Goal: Task Accomplishment & Management: Use online tool/utility

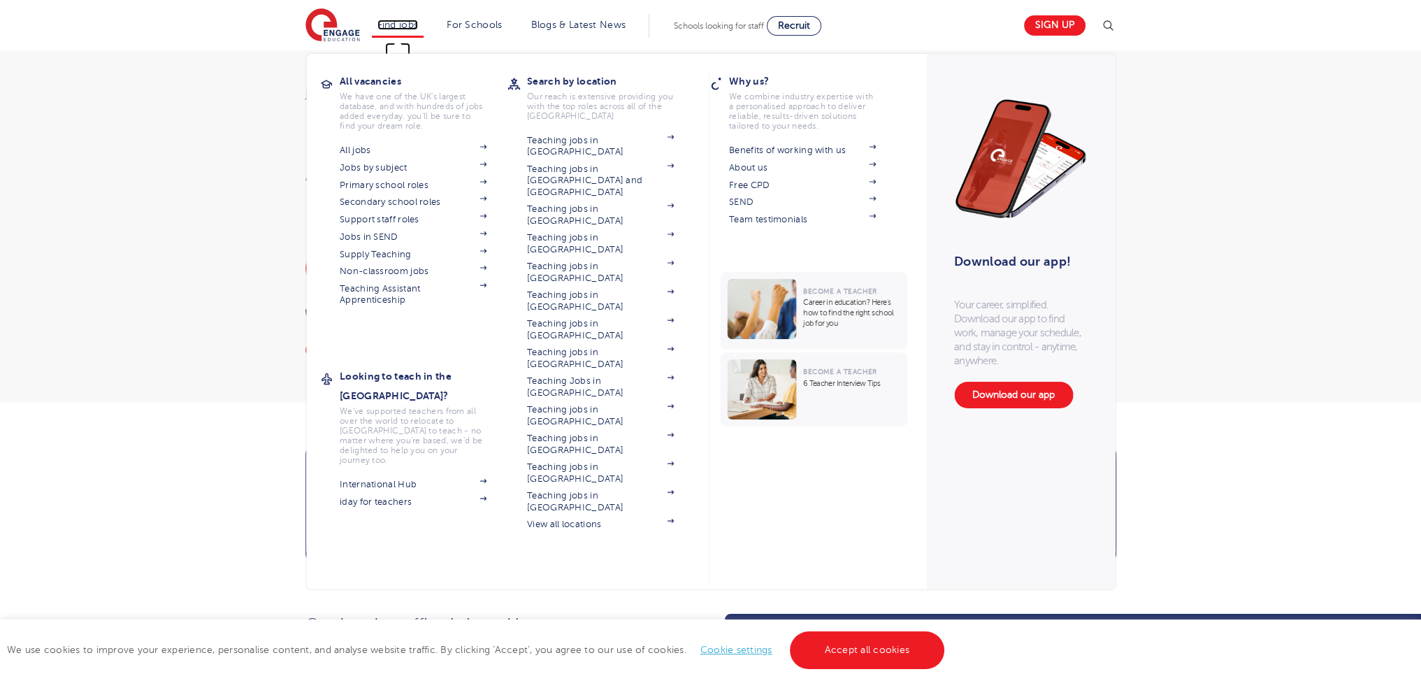
click at [401, 26] on link "Find jobs" at bounding box center [397, 25] width 41 height 10
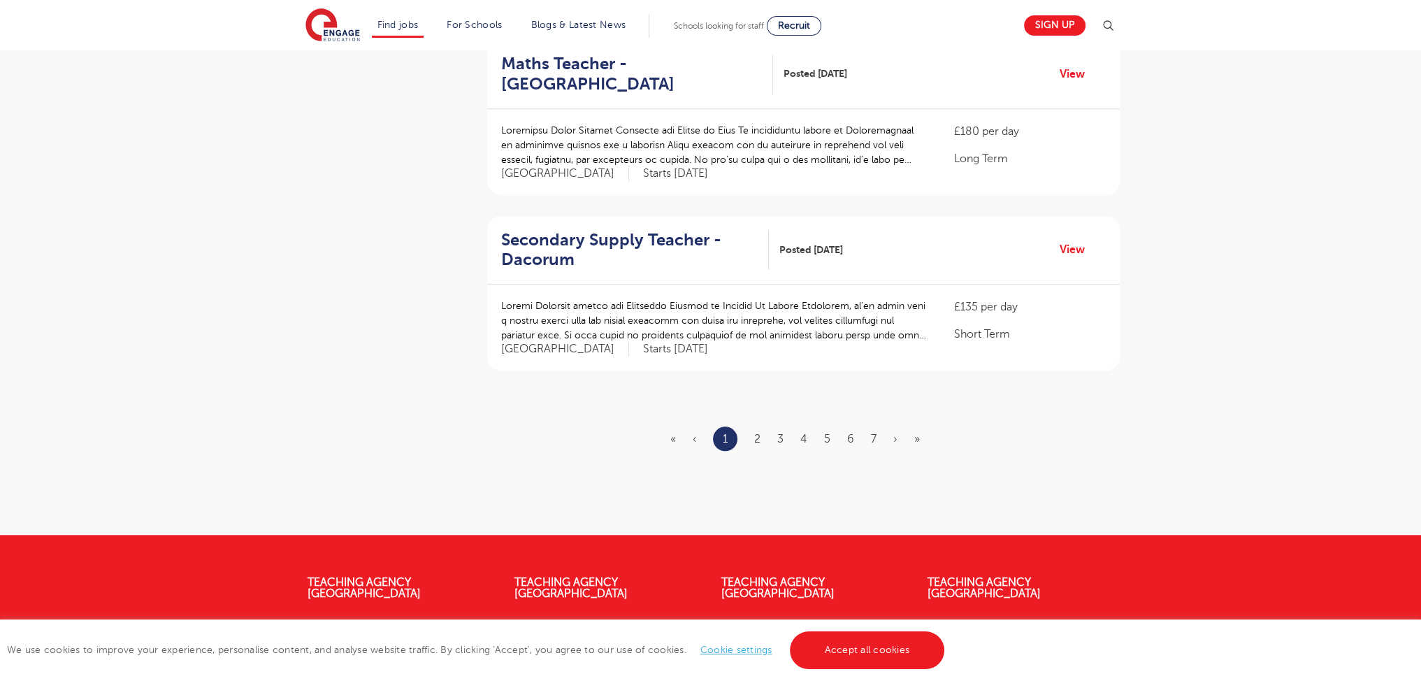
scroll to position [44, 0]
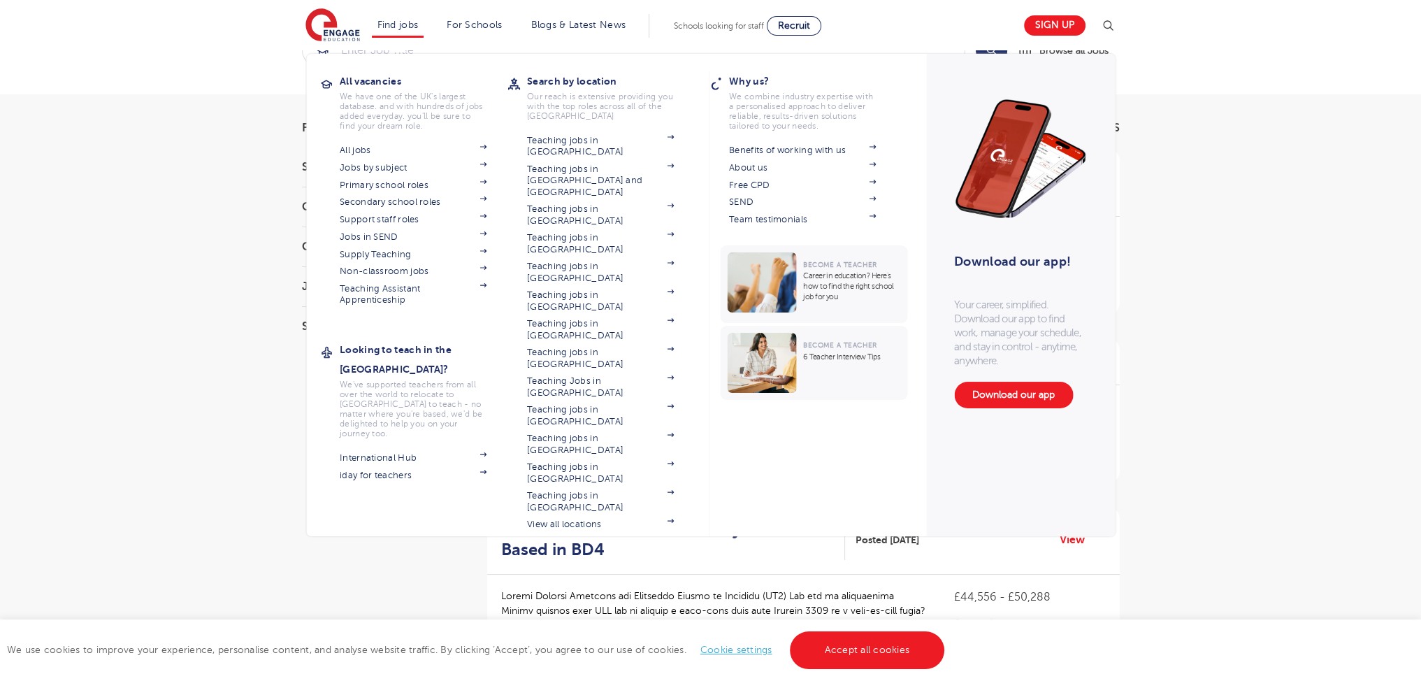
click at [404, 37] on li "Find jobs All vacancies We have one of the UK's largest database. and with hund…" at bounding box center [398, 26] width 52 height 24
click at [397, 217] on link "Support staff roles" at bounding box center [413, 219] width 147 height 11
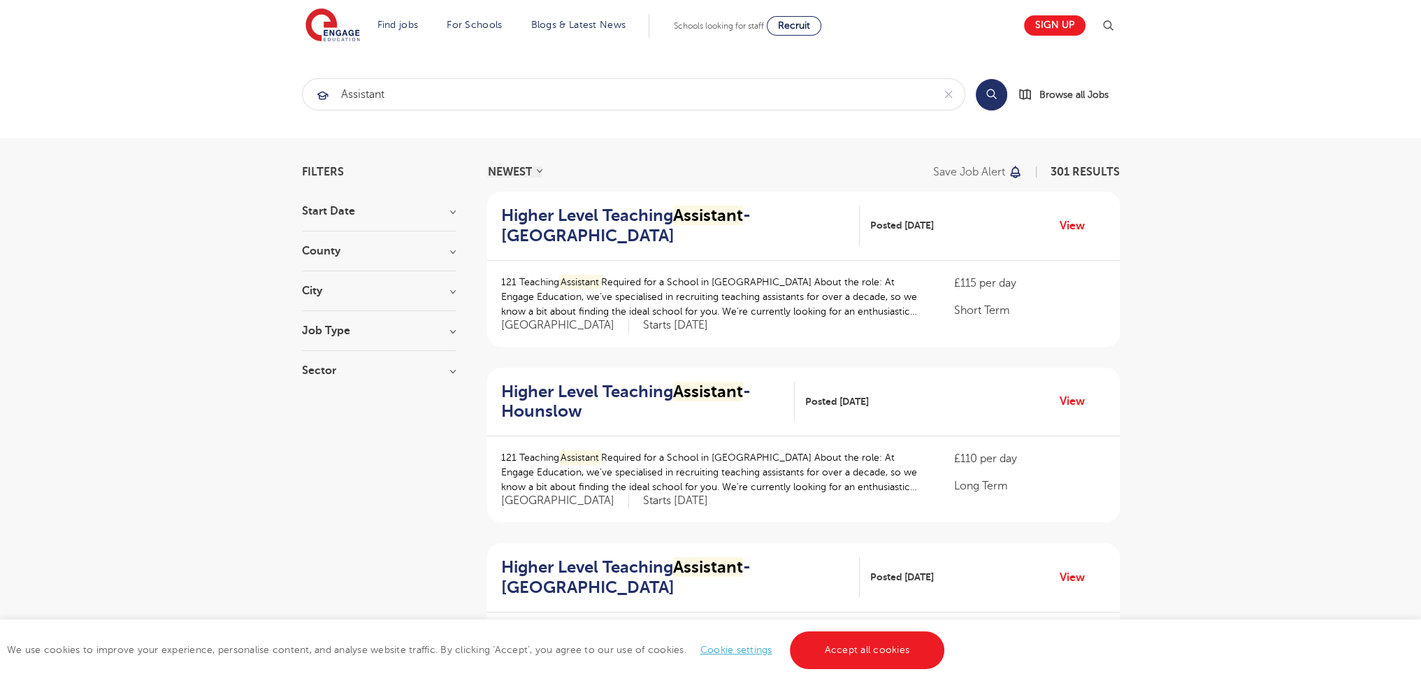
click at [314, 245] on h3 "County" at bounding box center [379, 250] width 154 height 11
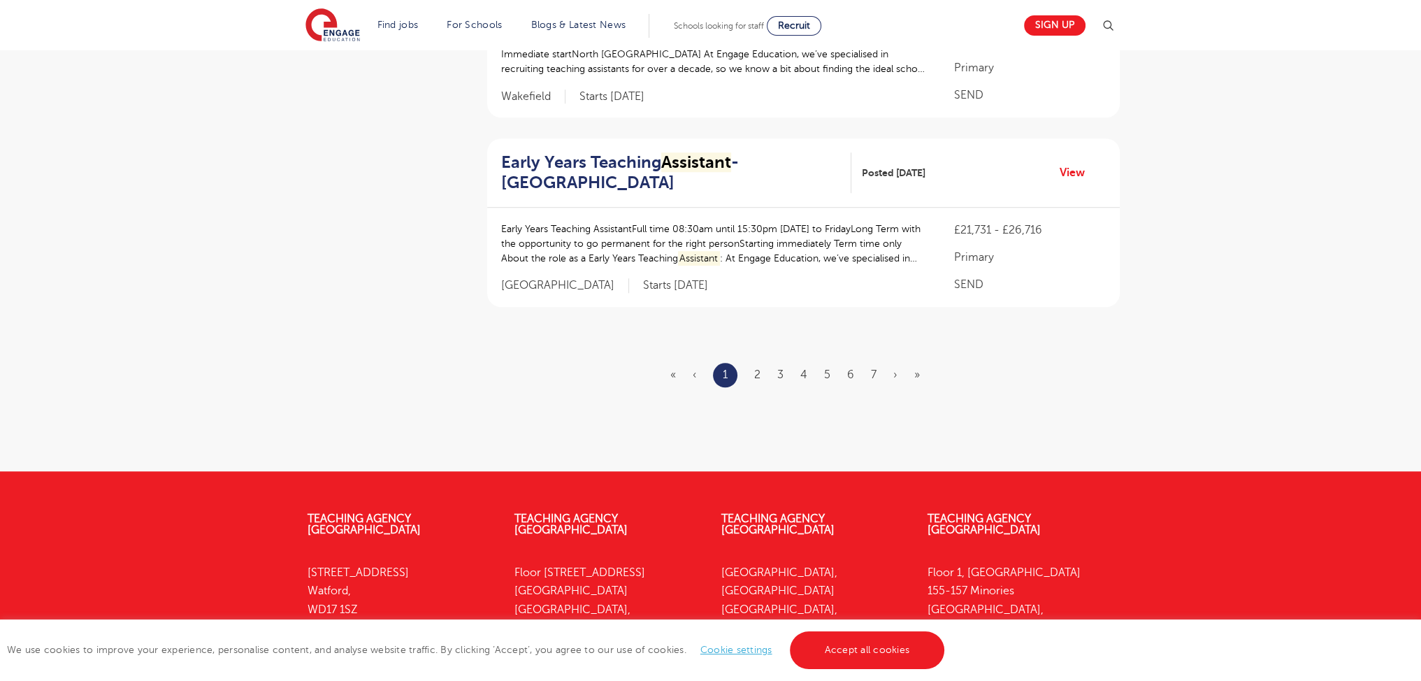
scroll to position [1676, 0]
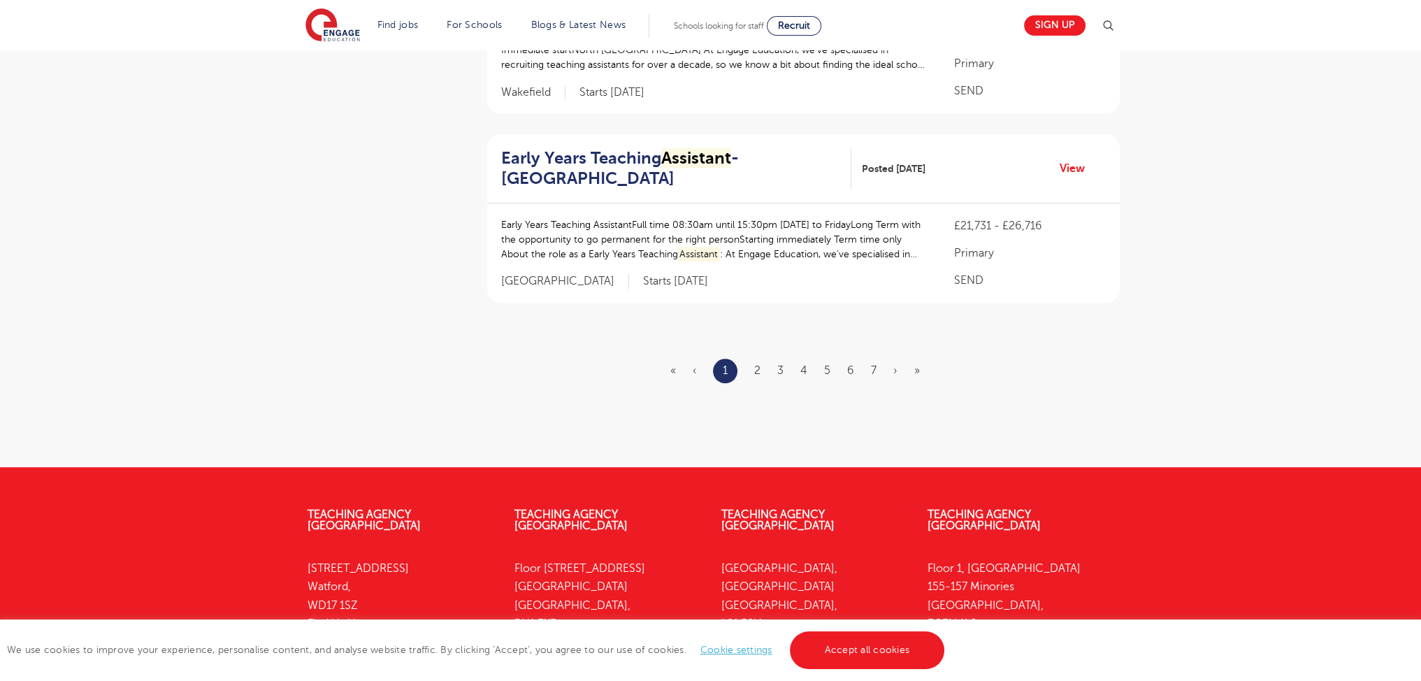
click at [751, 370] on ul "« ‹ 1 2 3 4 5 6 7 › »" at bounding box center [803, 371] width 266 height 24
click at [758, 372] on link "2" at bounding box center [757, 370] width 6 height 13
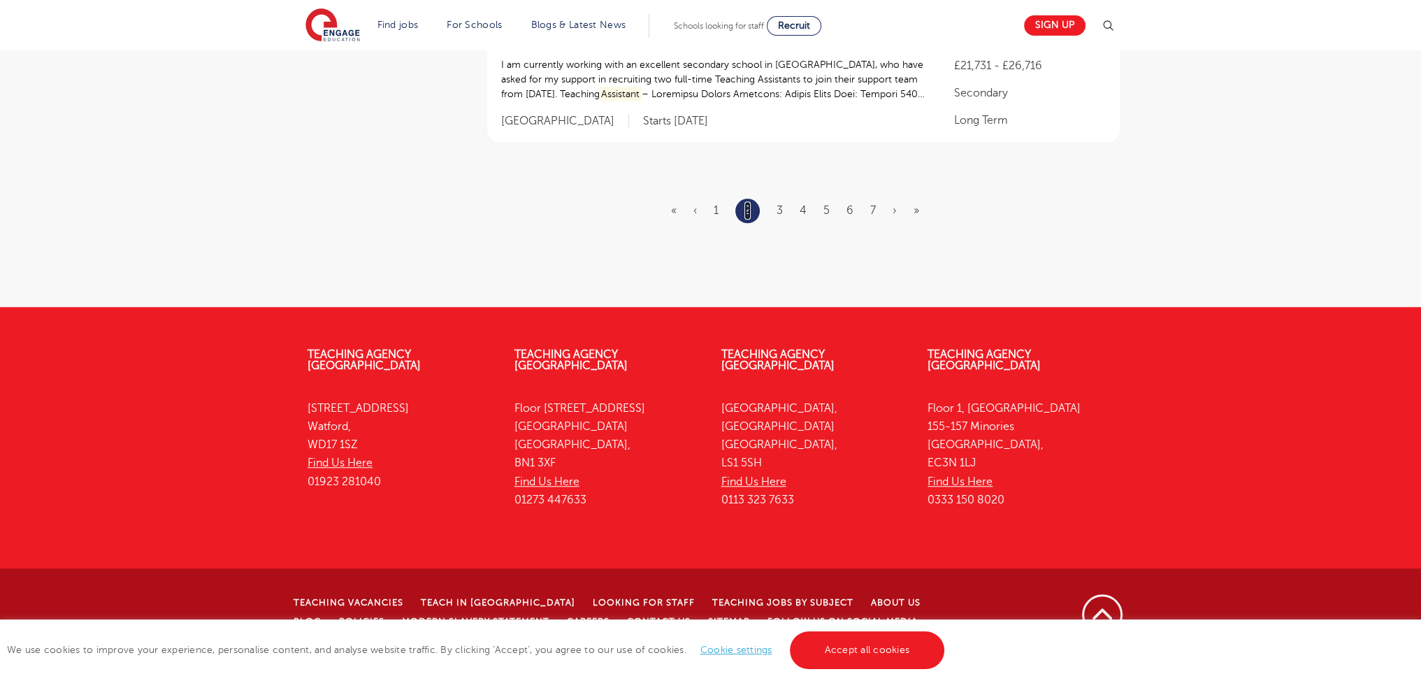
scroll to position [1704, 0]
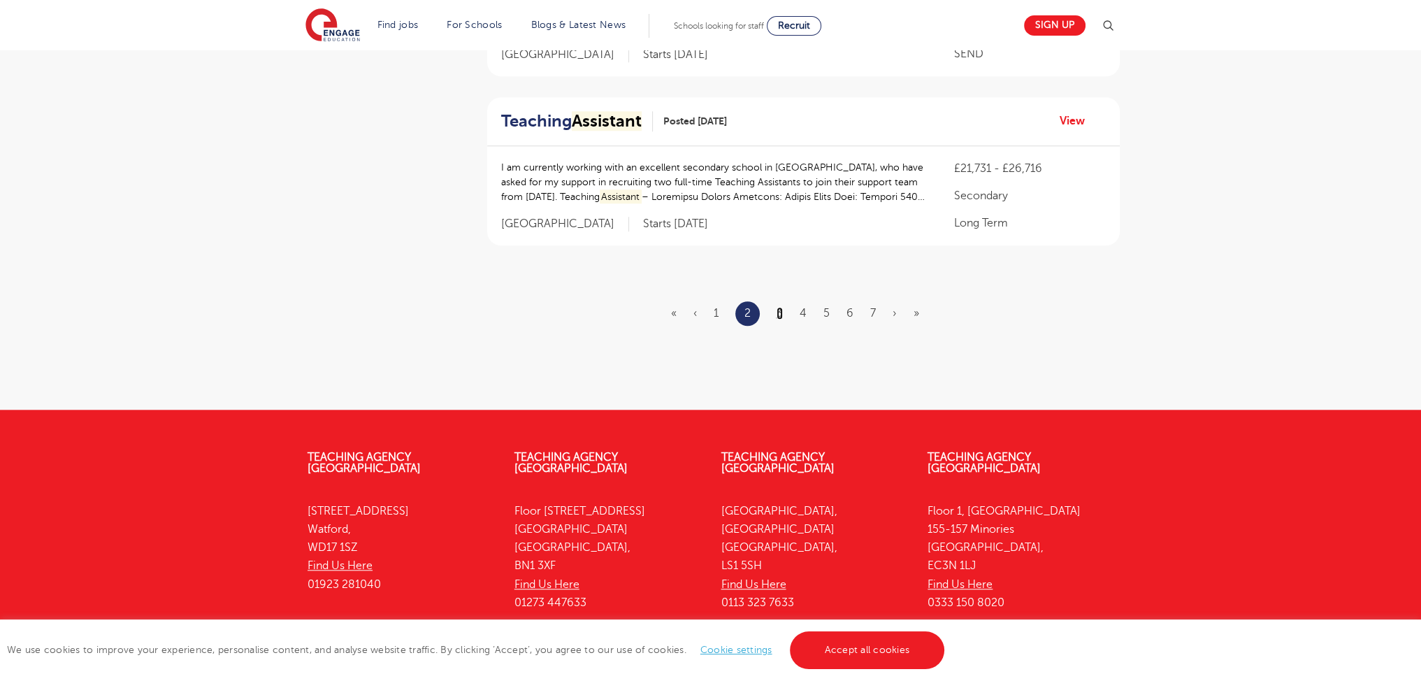
click at [779, 307] on link "3" at bounding box center [780, 313] width 6 height 13
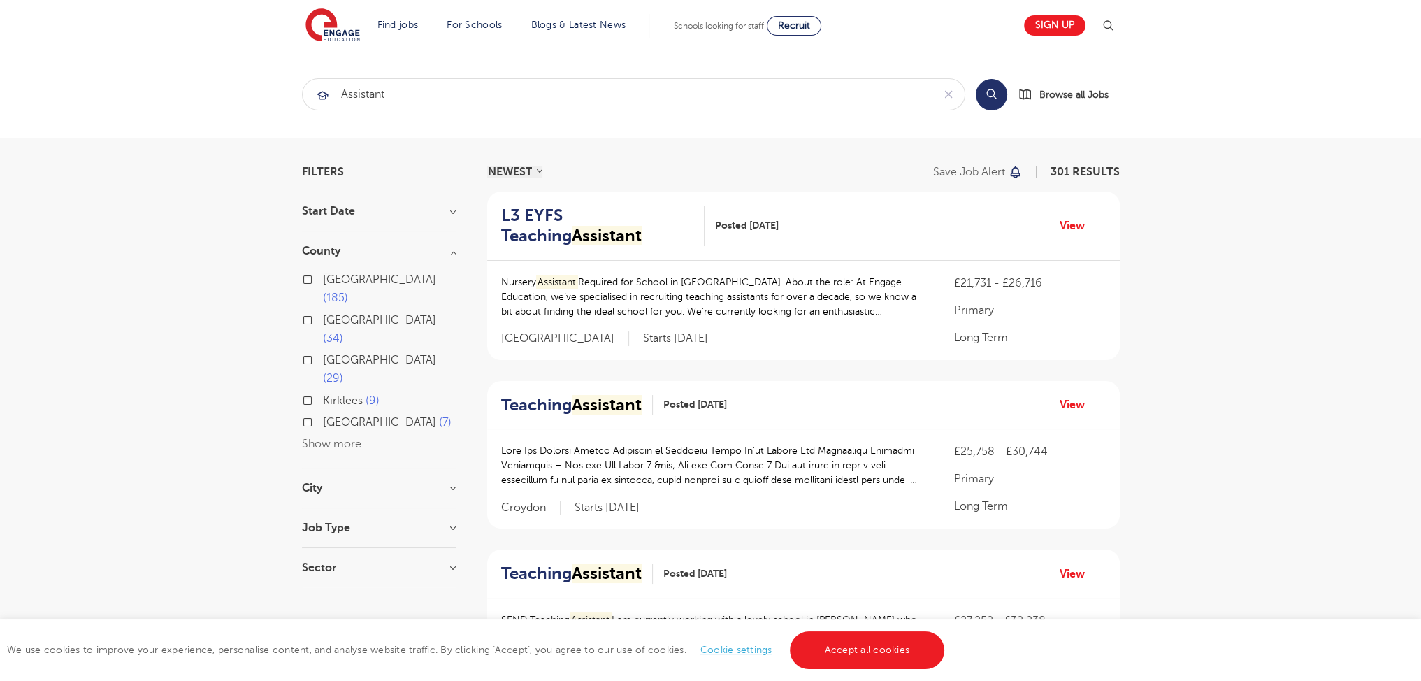
scroll to position [1493, 0]
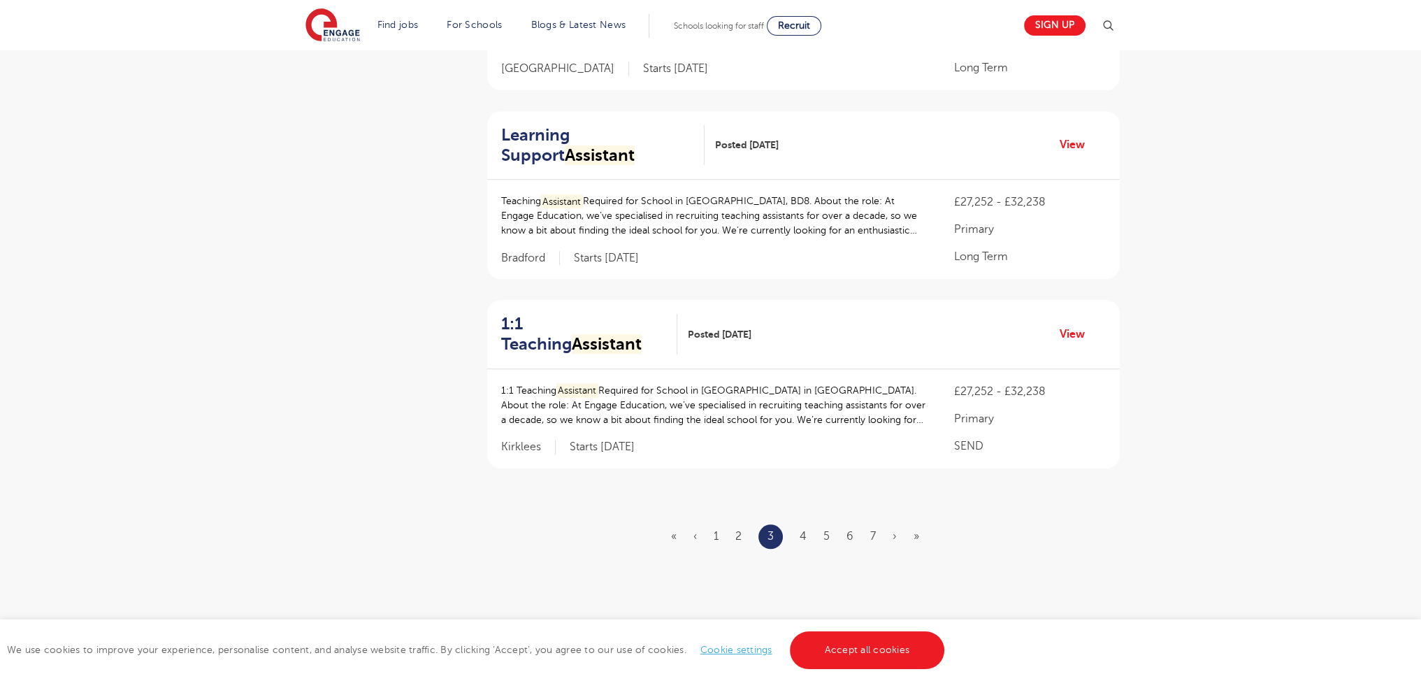
click at [799, 533] on ul "« ‹ 1 2 3 4 5 6 7 › »" at bounding box center [803, 536] width 265 height 24
click at [806, 538] on link "4" at bounding box center [803, 536] width 7 height 13
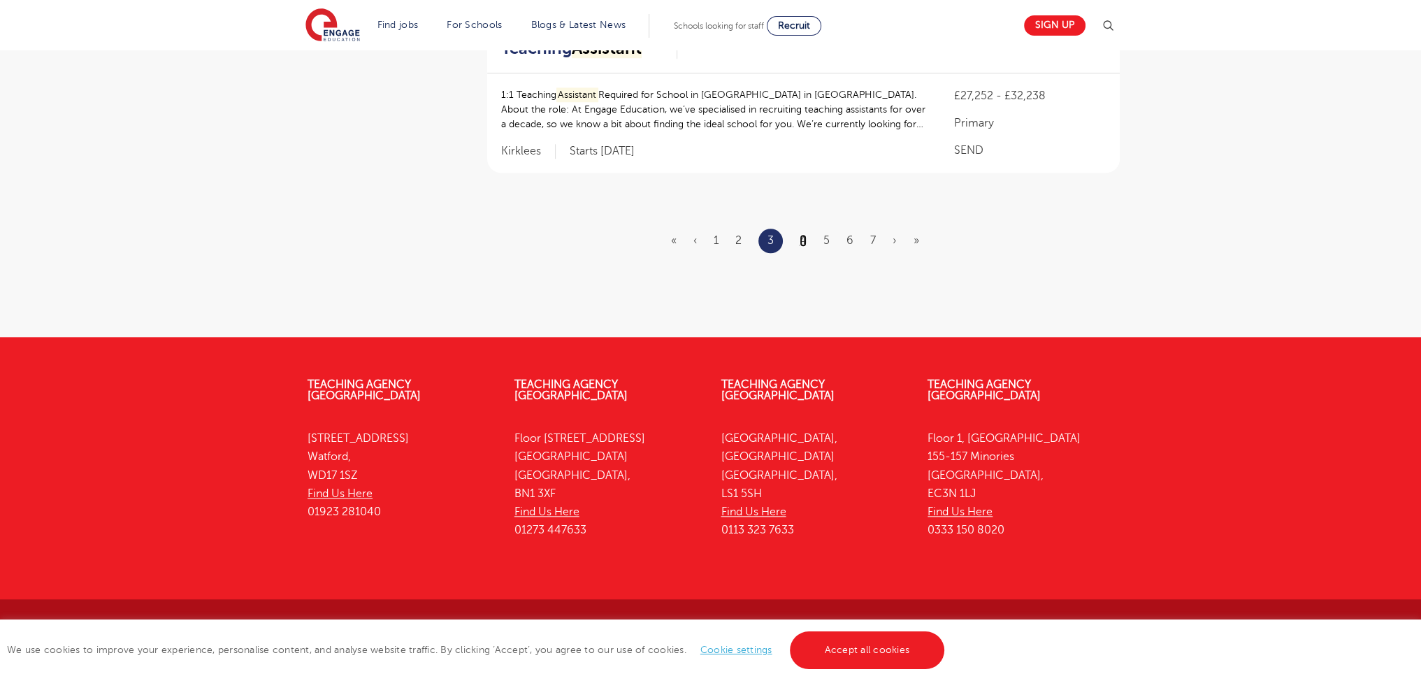
scroll to position [1769, 0]
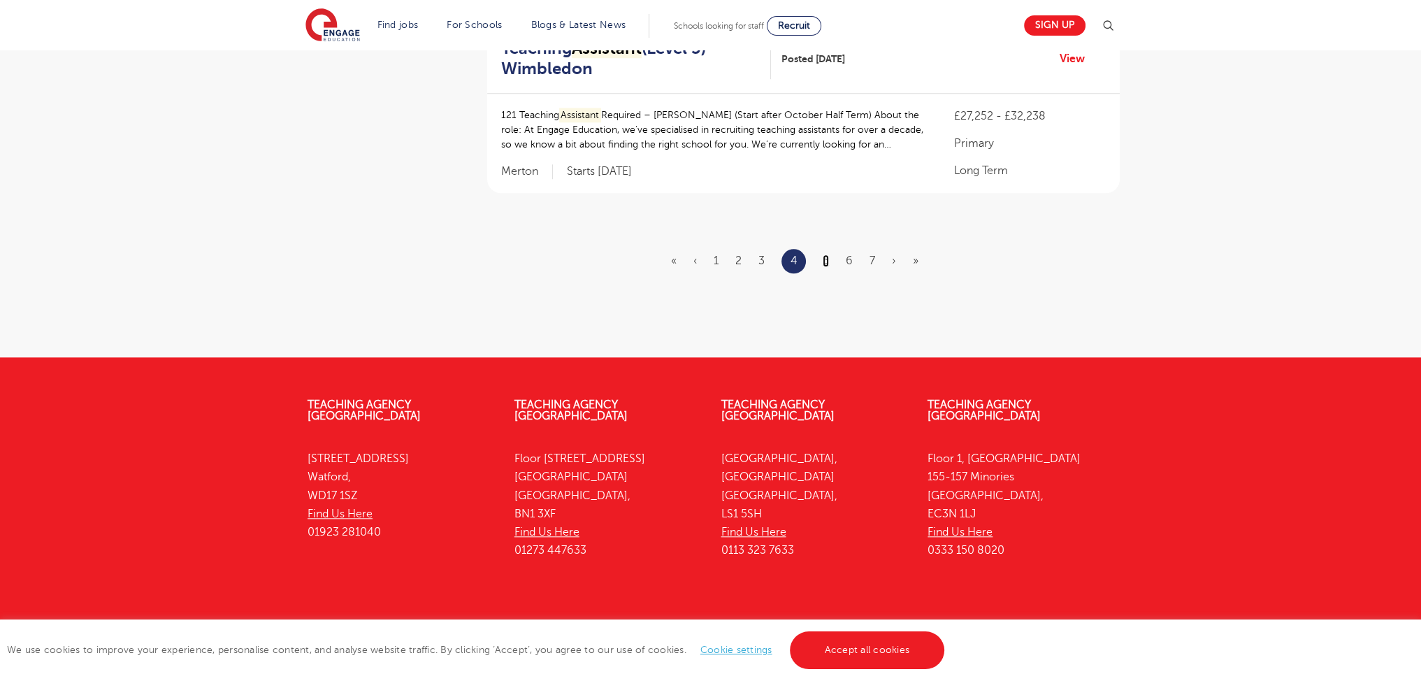
click at [829, 254] on link "5" at bounding box center [826, 260] width 6 height 13
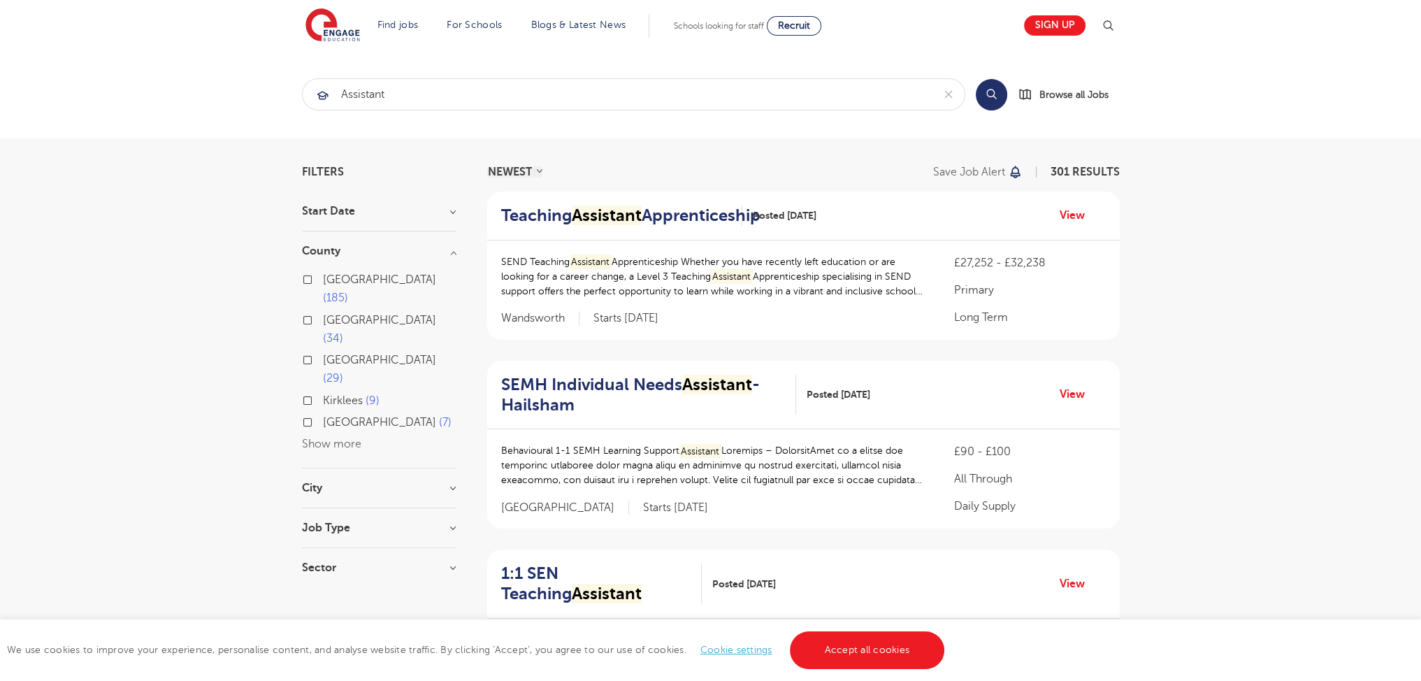
scroll to position [1757, 0]
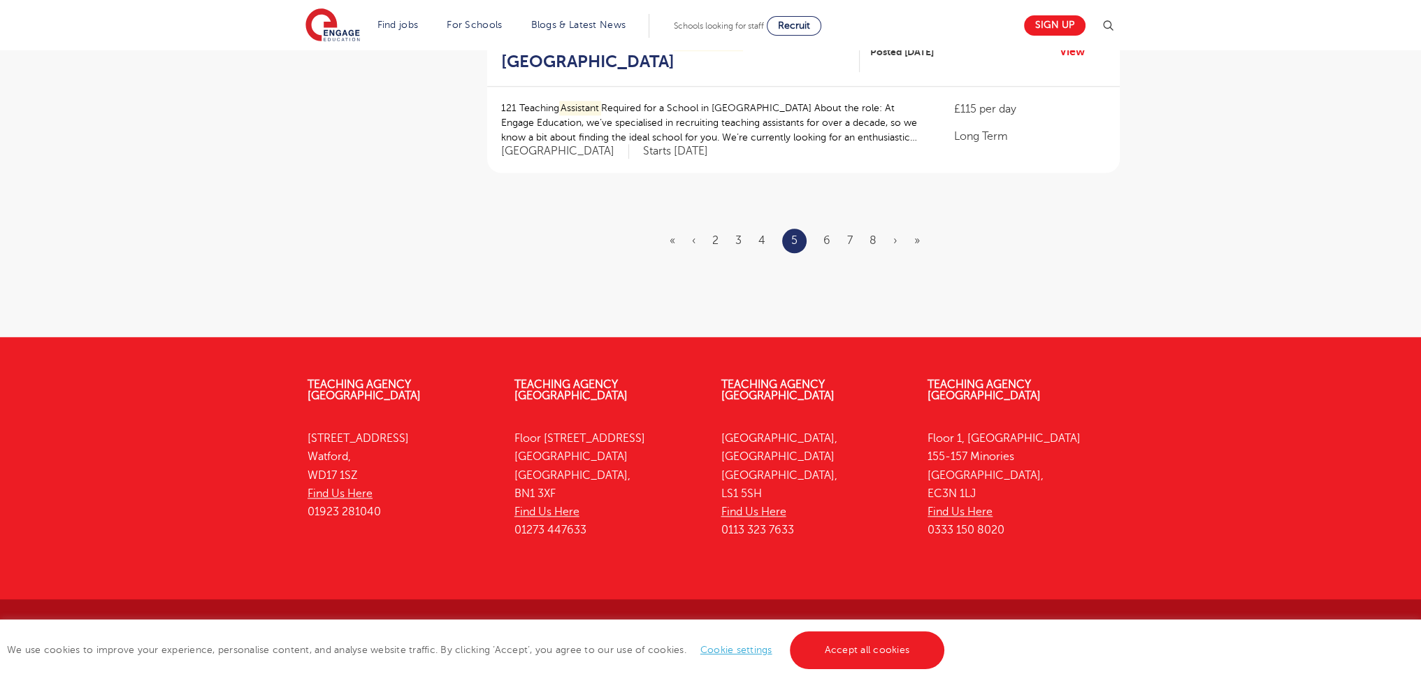
click at [832, 238] on ul "« ‹ 2 3 4 5 6 7 8 › »" at bounding box center [803, 241] width 267 height 24
click at [822, 238] on ul "« ‹ 2 3 4 5 6 7 8 › »" at bounding box center [803, 241] width 267 height 24
click at [826, 231] on li "6" at bounding box center [826, 240] width 7 height 18
click at [850, 239] on link "7" at bounding box center [850, 240] width 6 height 13
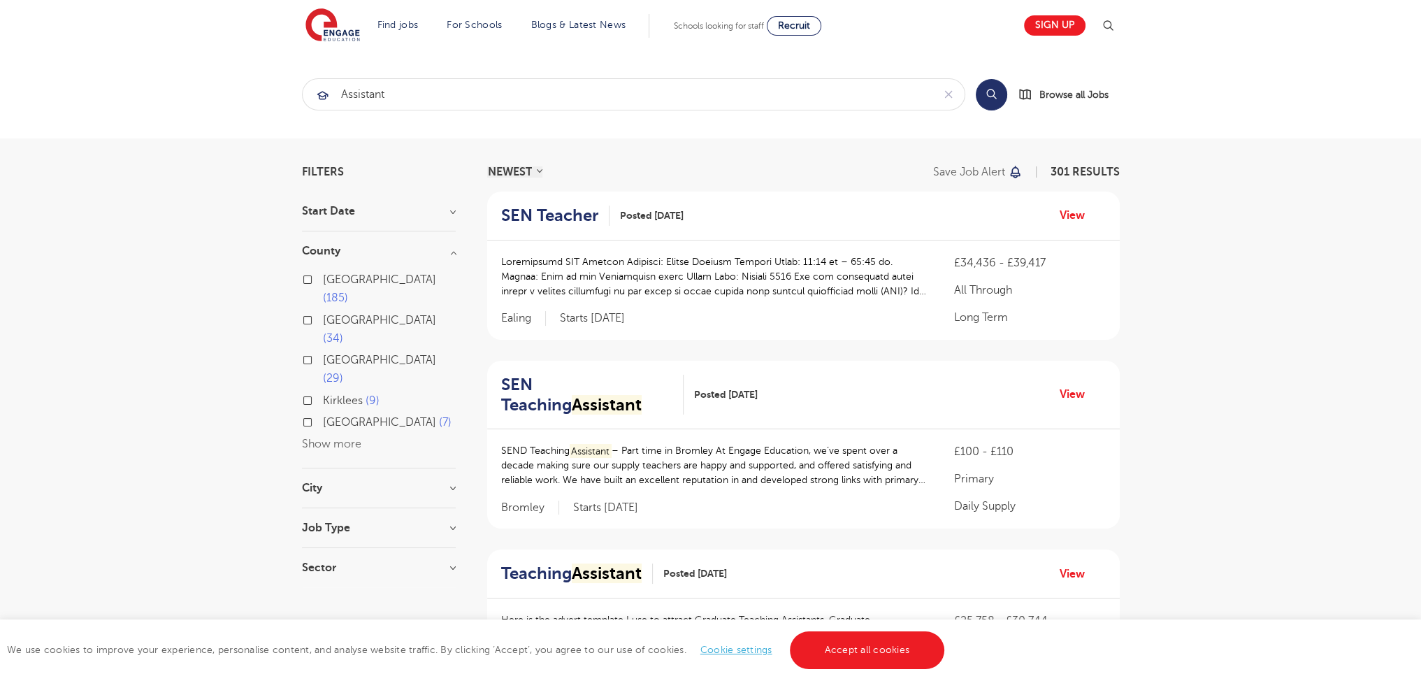
scroll to position [1729, 0]
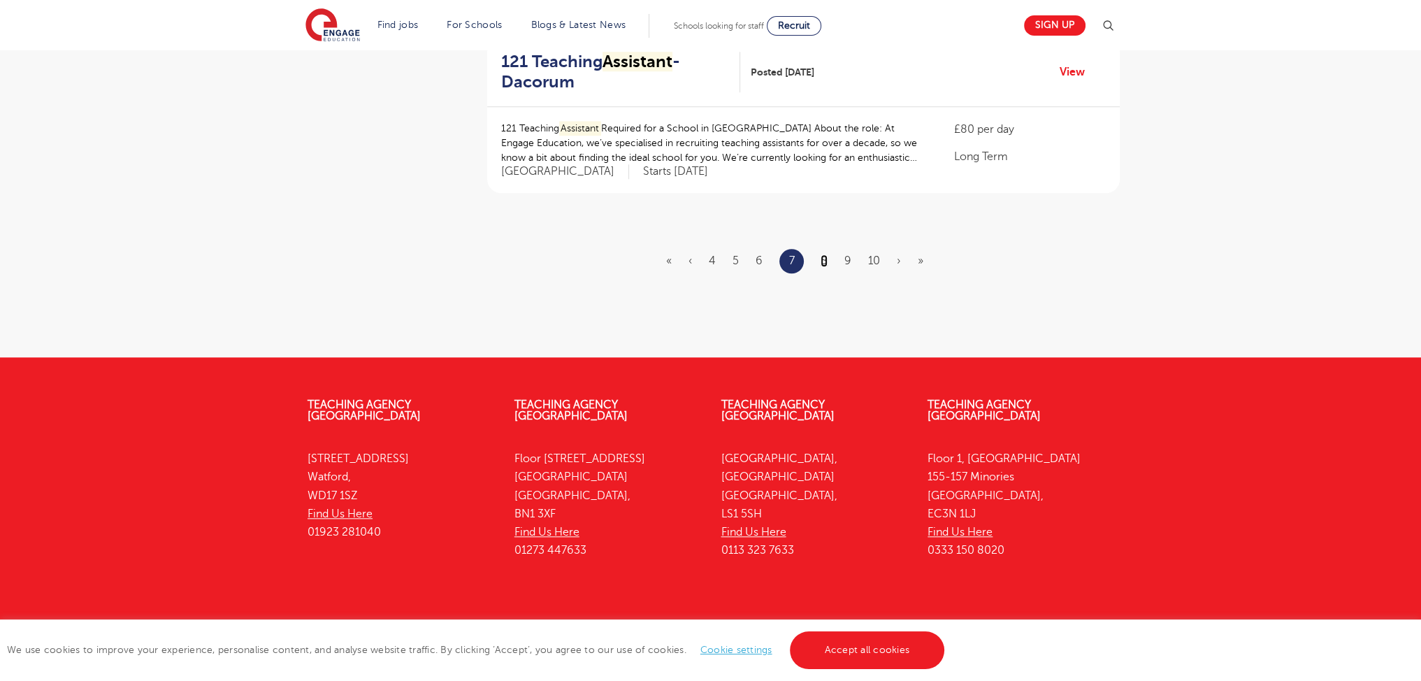
click at [821, 254] on link "8" at bounding box center [824, 260] width 7 height 13
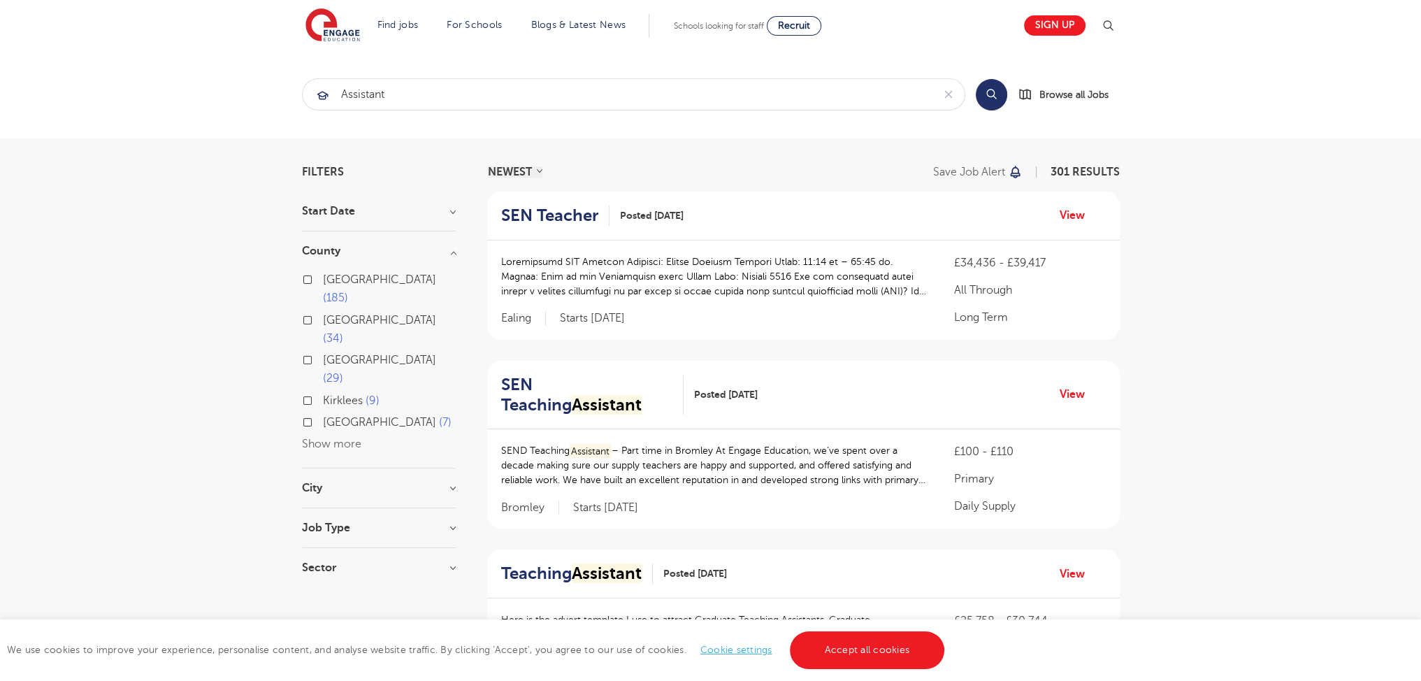
scroll to position [1729, 0]
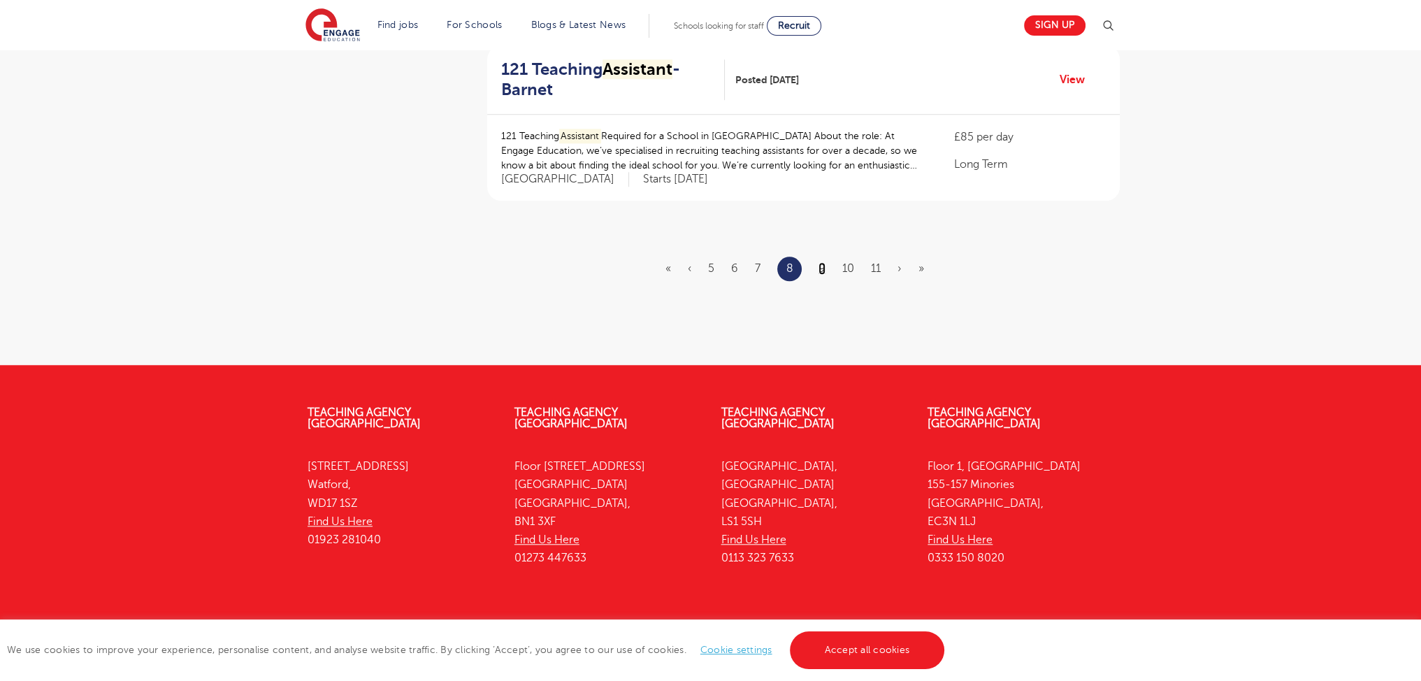
click at [823, 266] on link "9" at bounding box center [822, 268] width 7 height 13
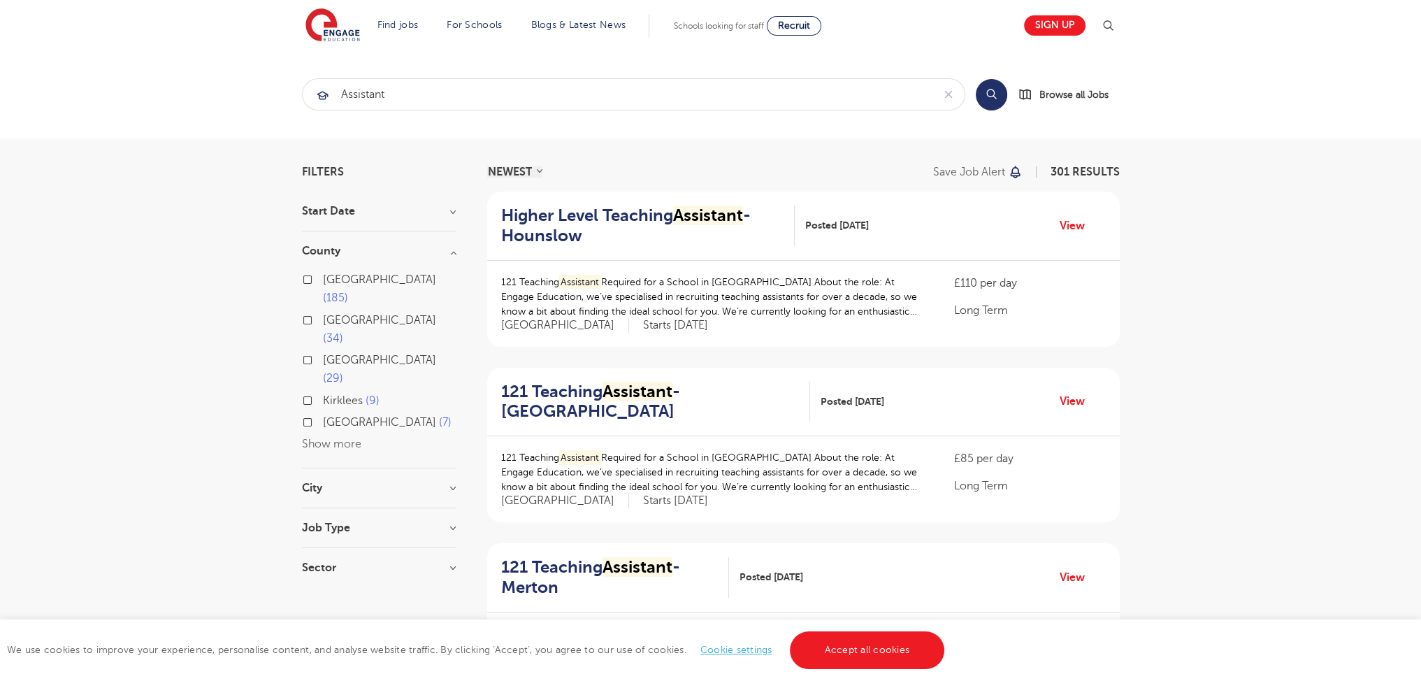
scroll to position [1757, 0]
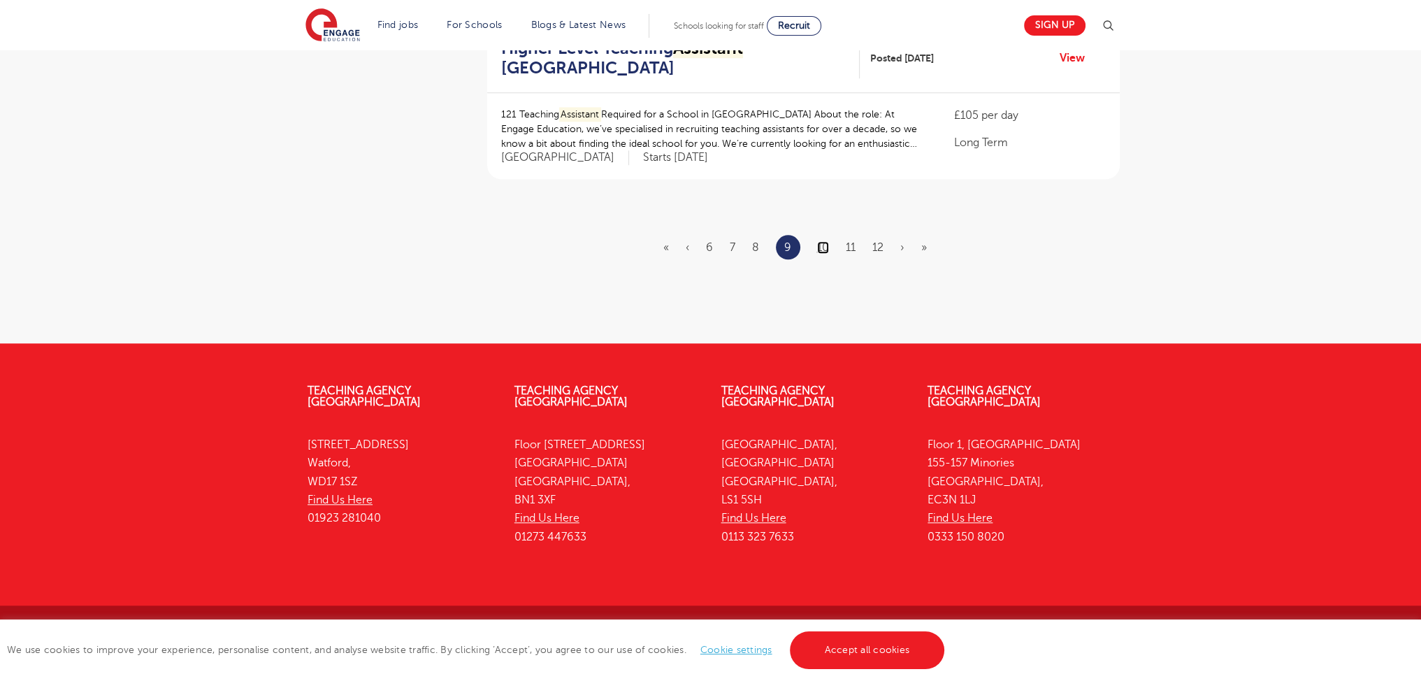
click at [825, 249] on link "10" at bounding box center [823, 247] width 12 height 13
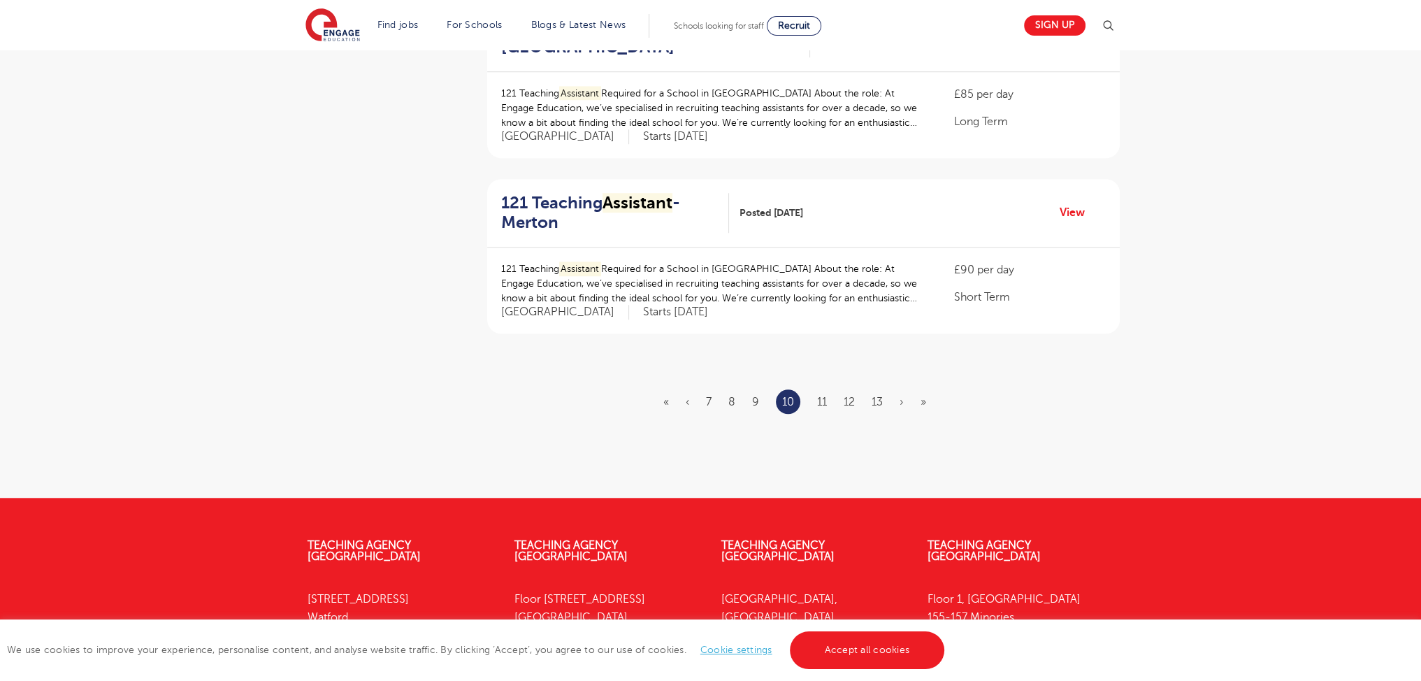
scroll to position [1760, 0]
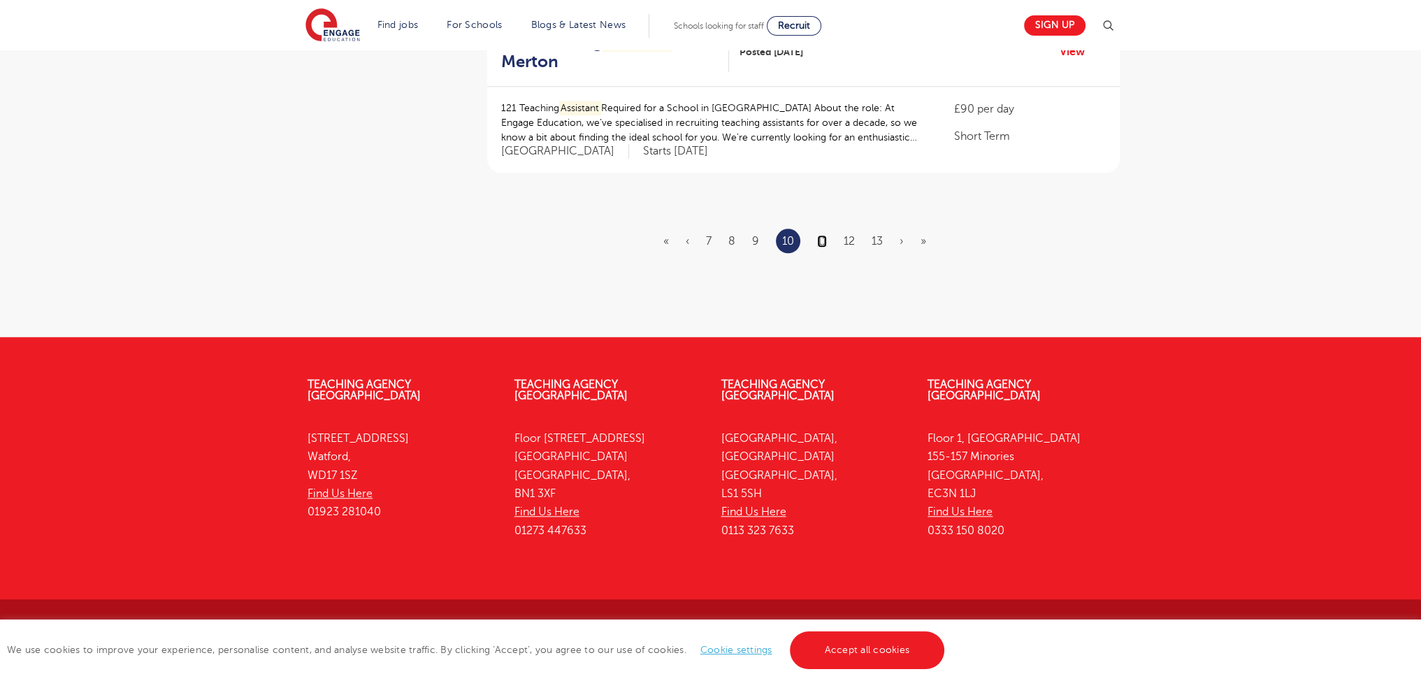
click at [819, 235] on link "11" at bounding box center [822, 241] width 10 height 13
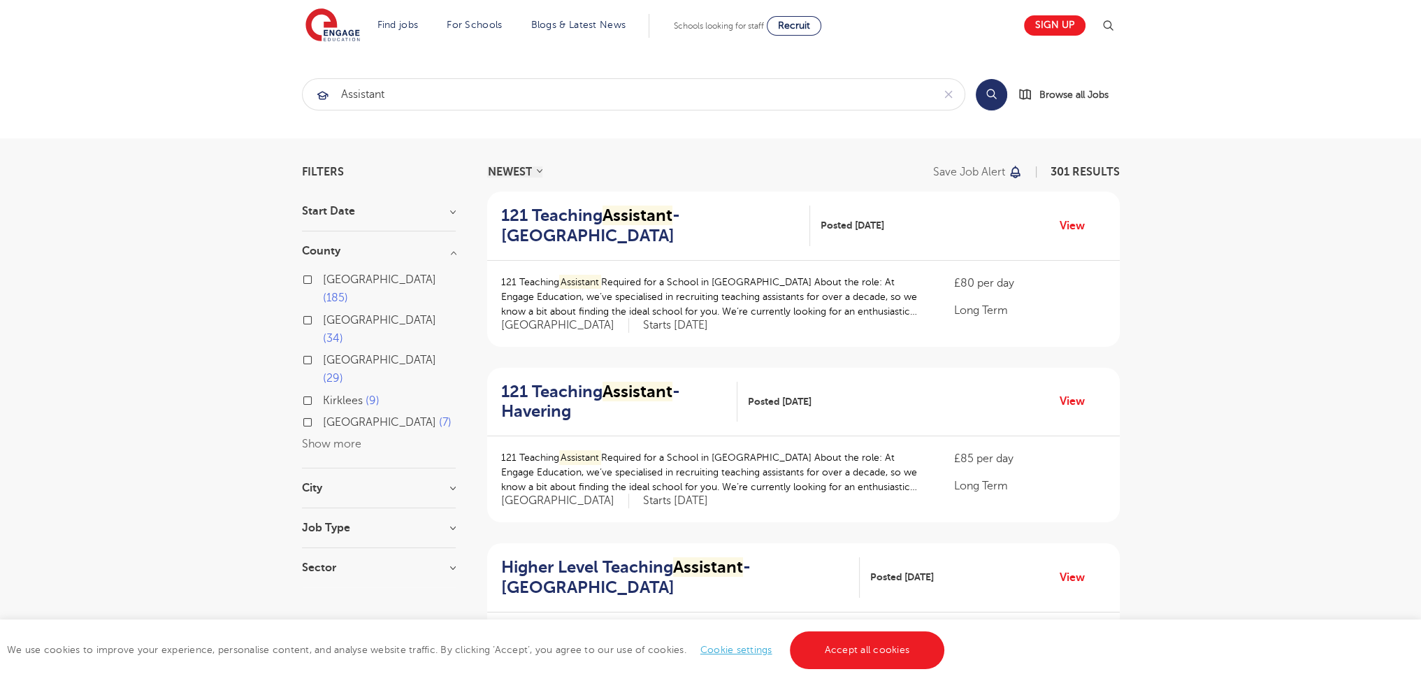
scroll to position [1757, 0]
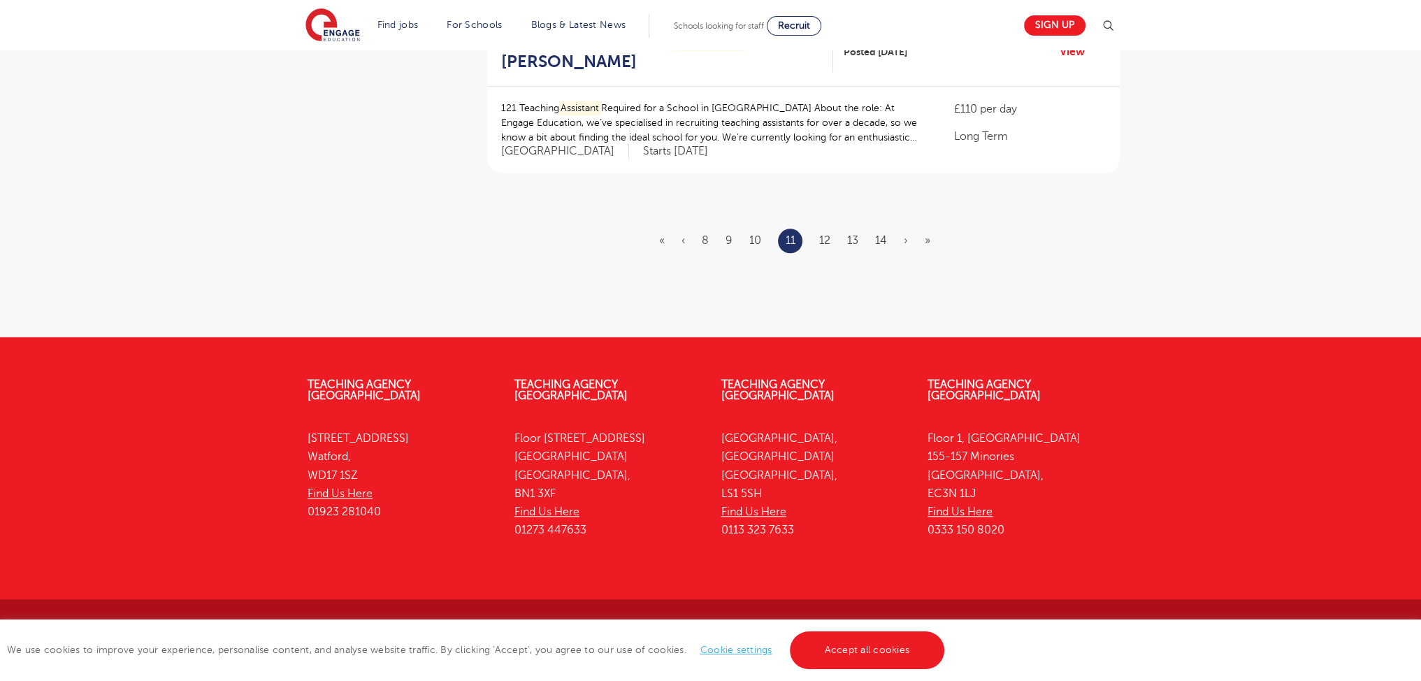
click at [826, 248] on ul "« ‹ 8 9 10 11 12 13 14 › »" at bounding box center [803, 241] width 288 height 24
click at [828, 229] on ul "« ‹ 8 9 10 11 12 13 14 › »" at bounding box center [803, 241] width 288 height 24
click at [833, 244] on ul "« ‹ 8 9 10 11 12 13 14 › »" at bounding box center [803, 241] width 288 height 24
click at [826, 234] on link "12" at bounding box center [824, 240] width 11 height 13
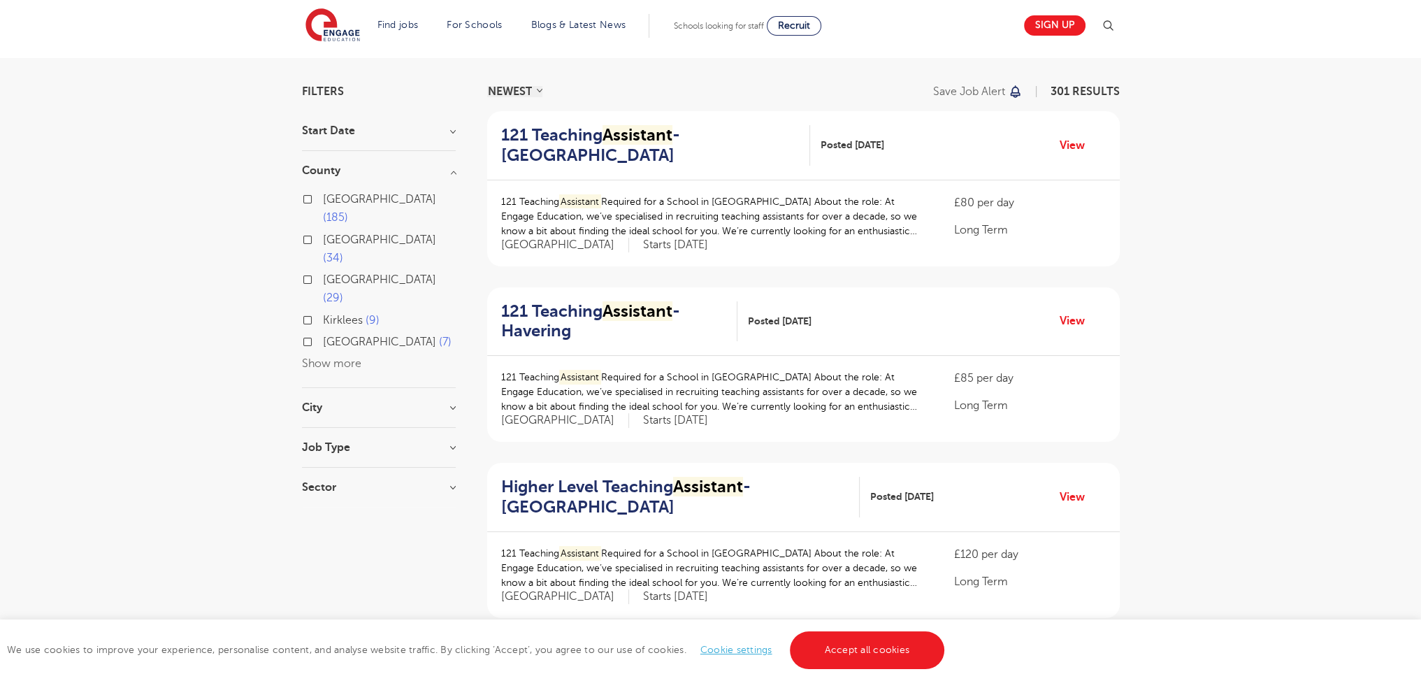
scroll to position [1757, 0]
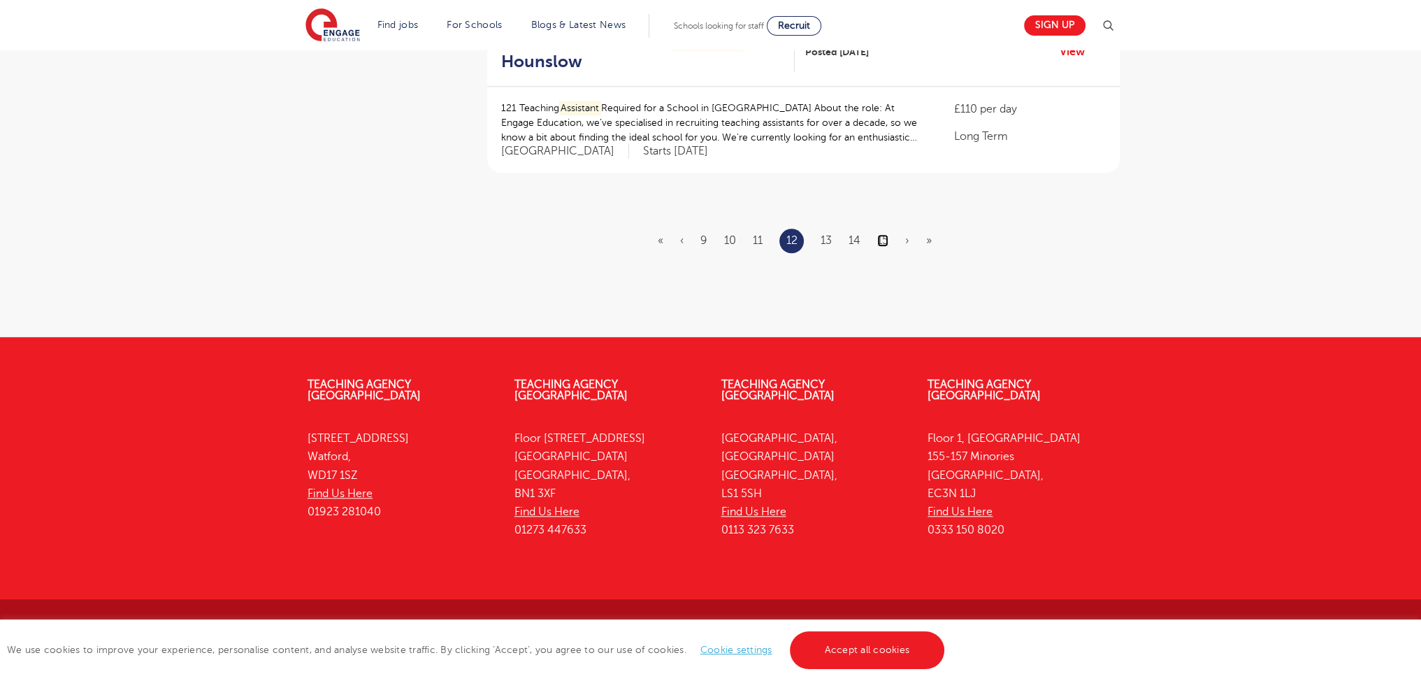
click at [883, 243] on link "15" at bounding box center [882, 240] width 11 height 13
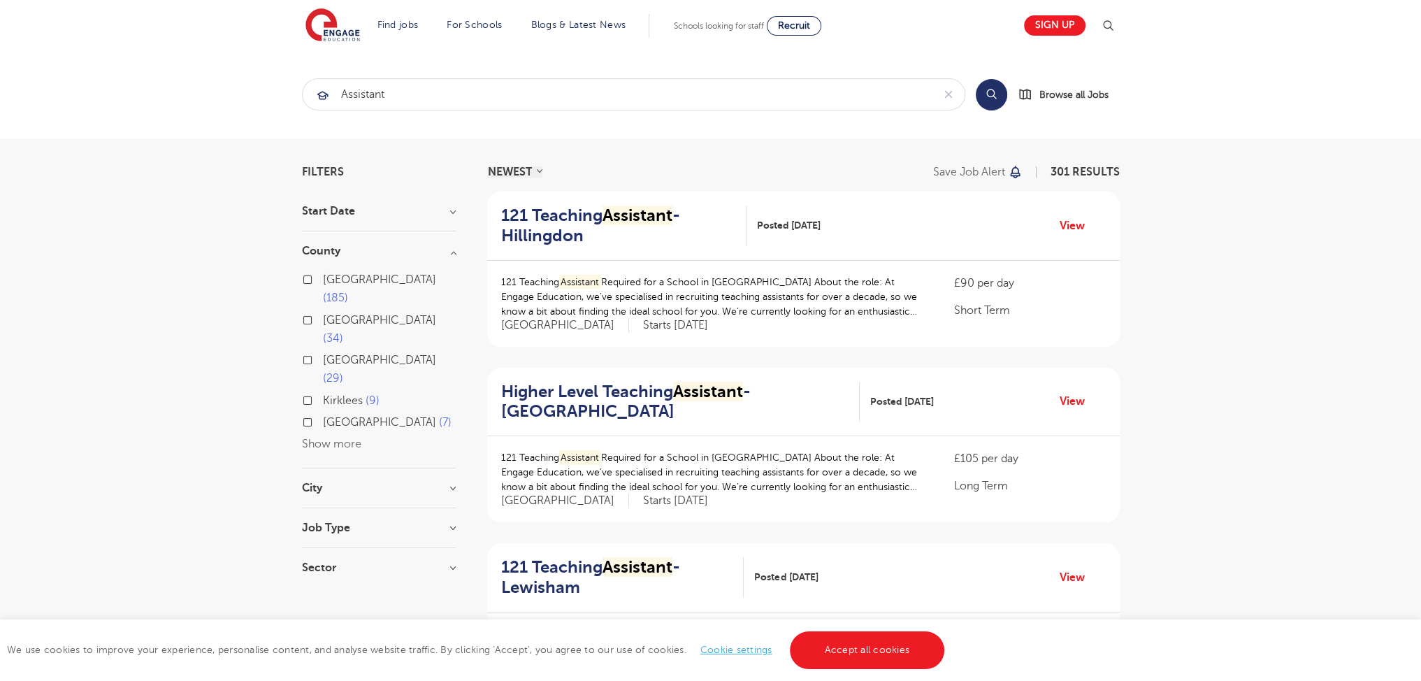
scroll to position [1738, 0]
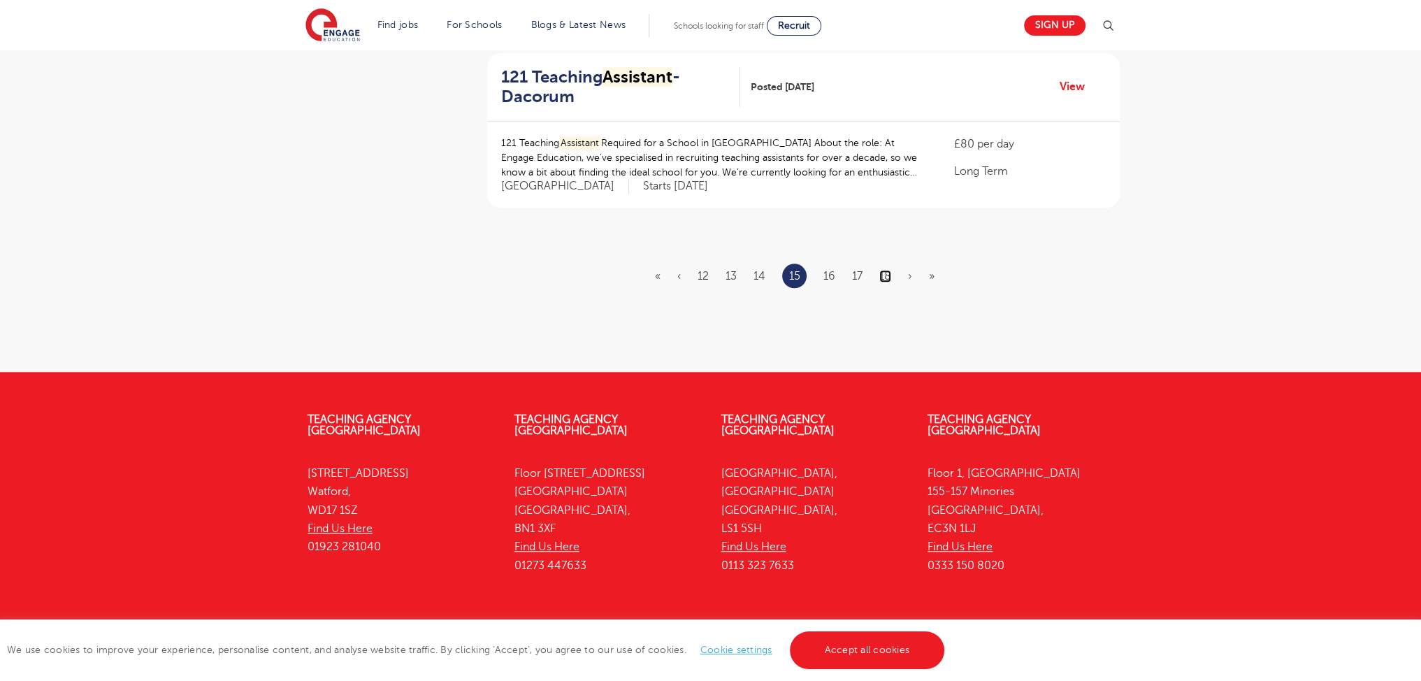
click at [888, 271] on link "18" at bounding box center [885, 276] width 12 height 13
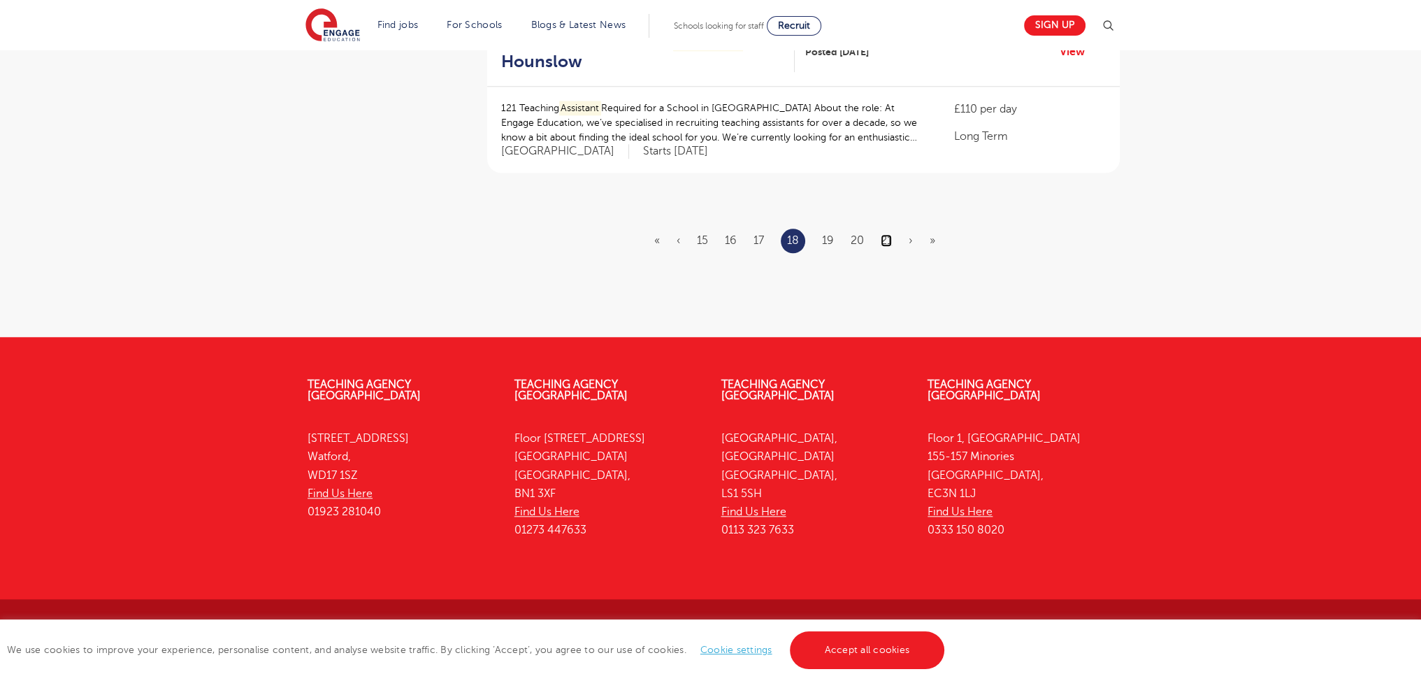
click at [888, 238] on link "21" at bounding box center [886, 240] width 11 height 13
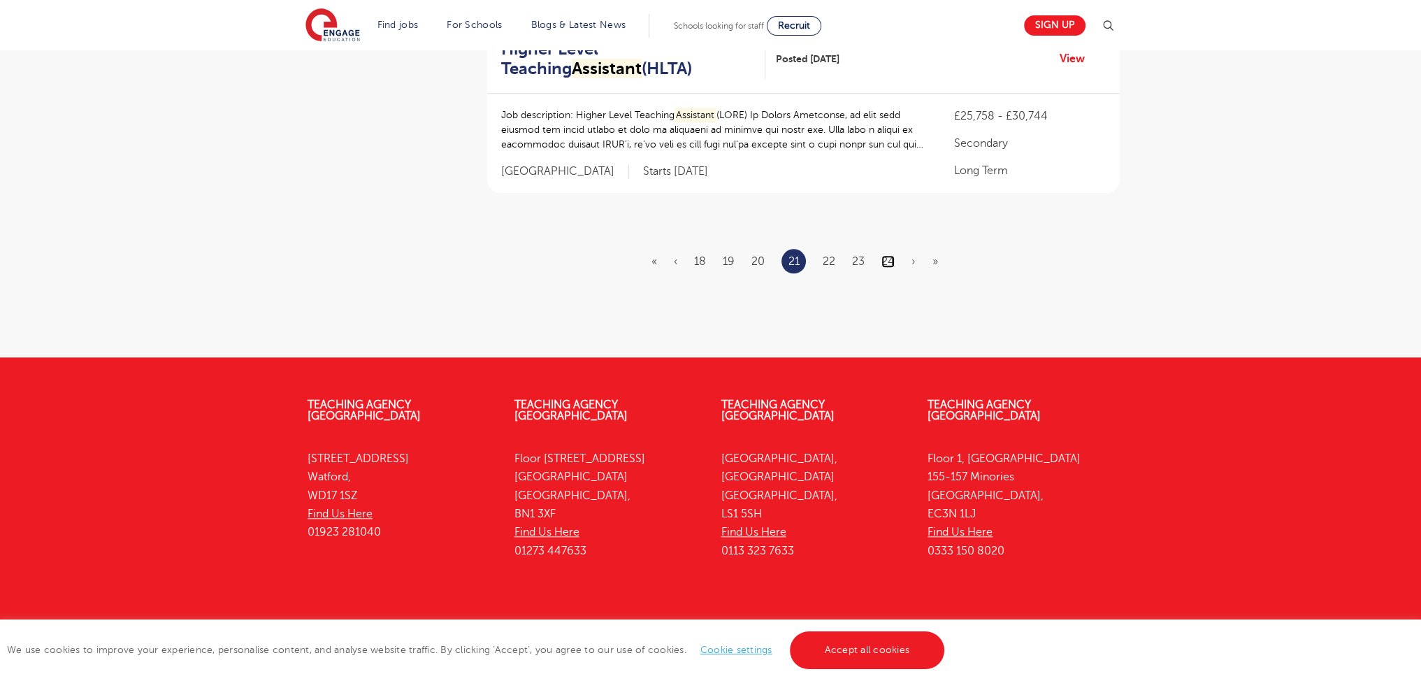
click at [894, 255] on link "24" at bounding box center [887, 261] width 13 height 13
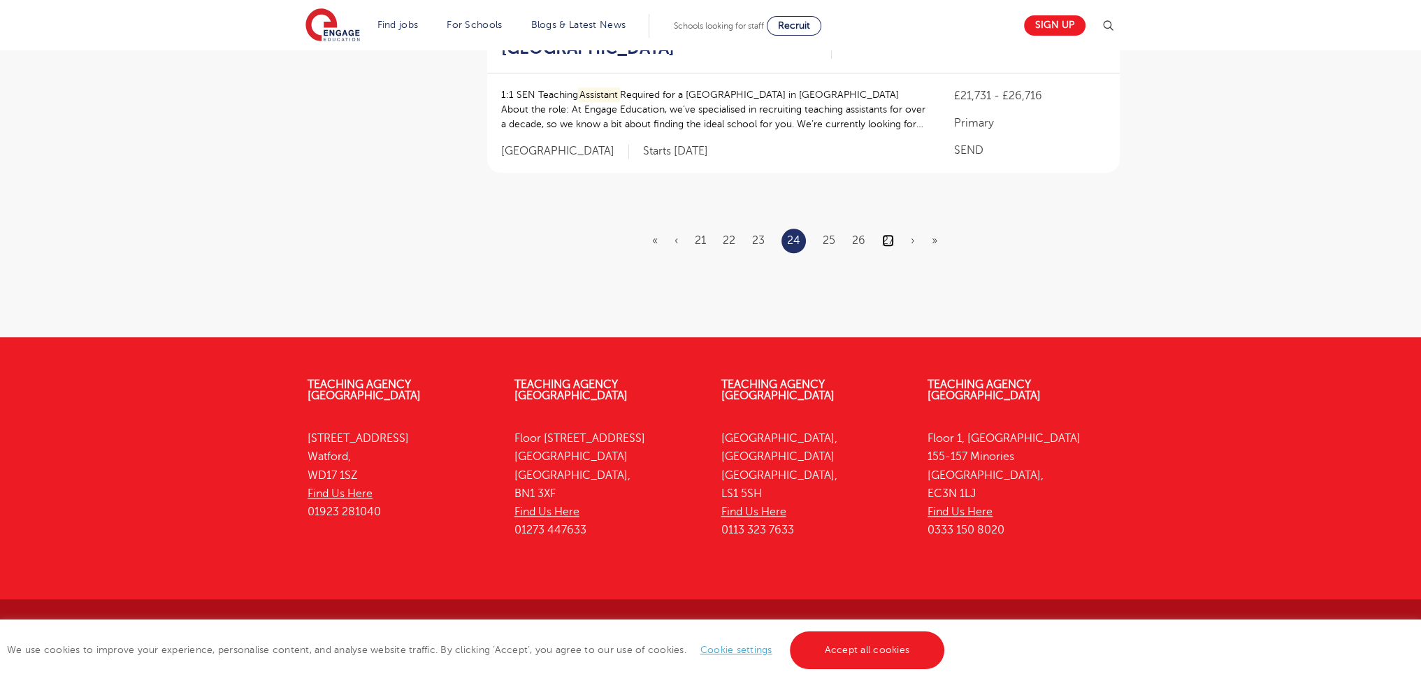
click at [892, 243] on link "27" at bounding box center [888, 240] width 12 height 13
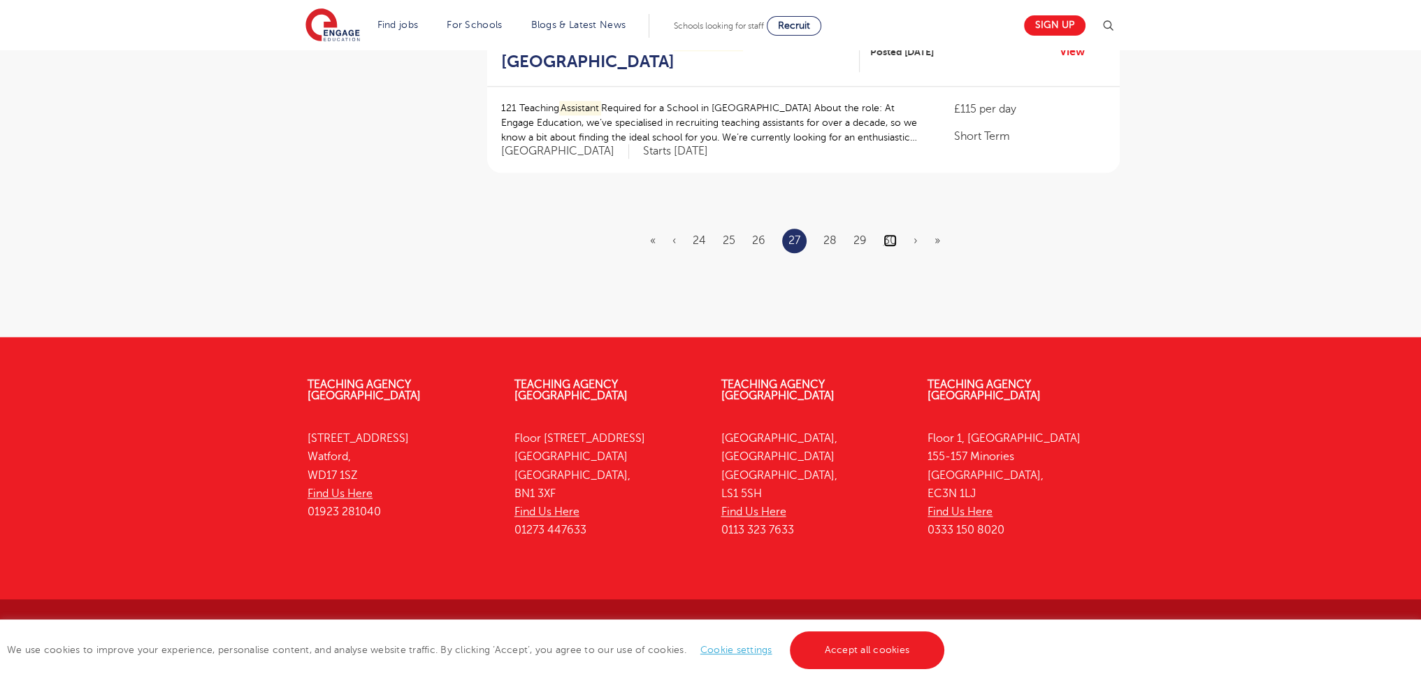
click at [889, 236] on link "30" at bounding box center [890, 240] width 13 height 13
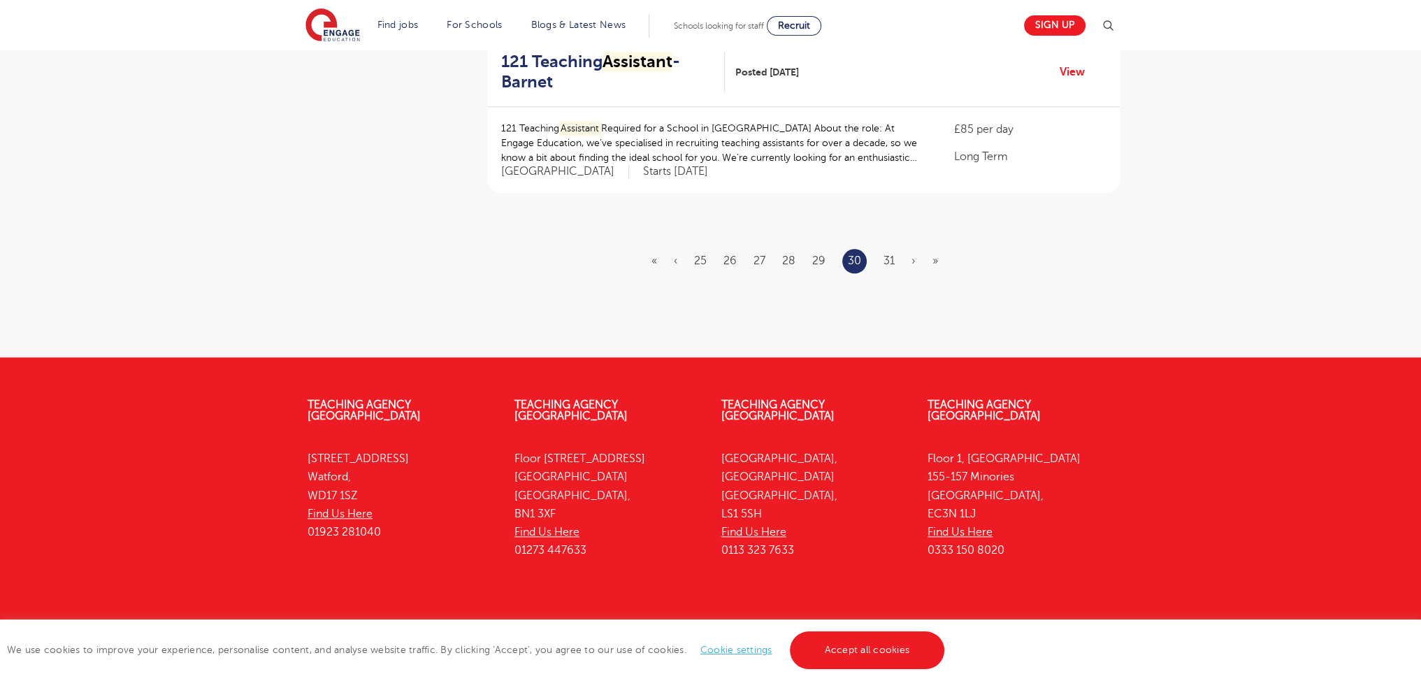
click at [881, 249] on ul "« ‹ 25 26 27 28 29 30 31 › »" at bounding box center [803, 261] width 303 height 24
click at [891, 254] on link "31" at bounding box center [889, 260] width 11 height 13
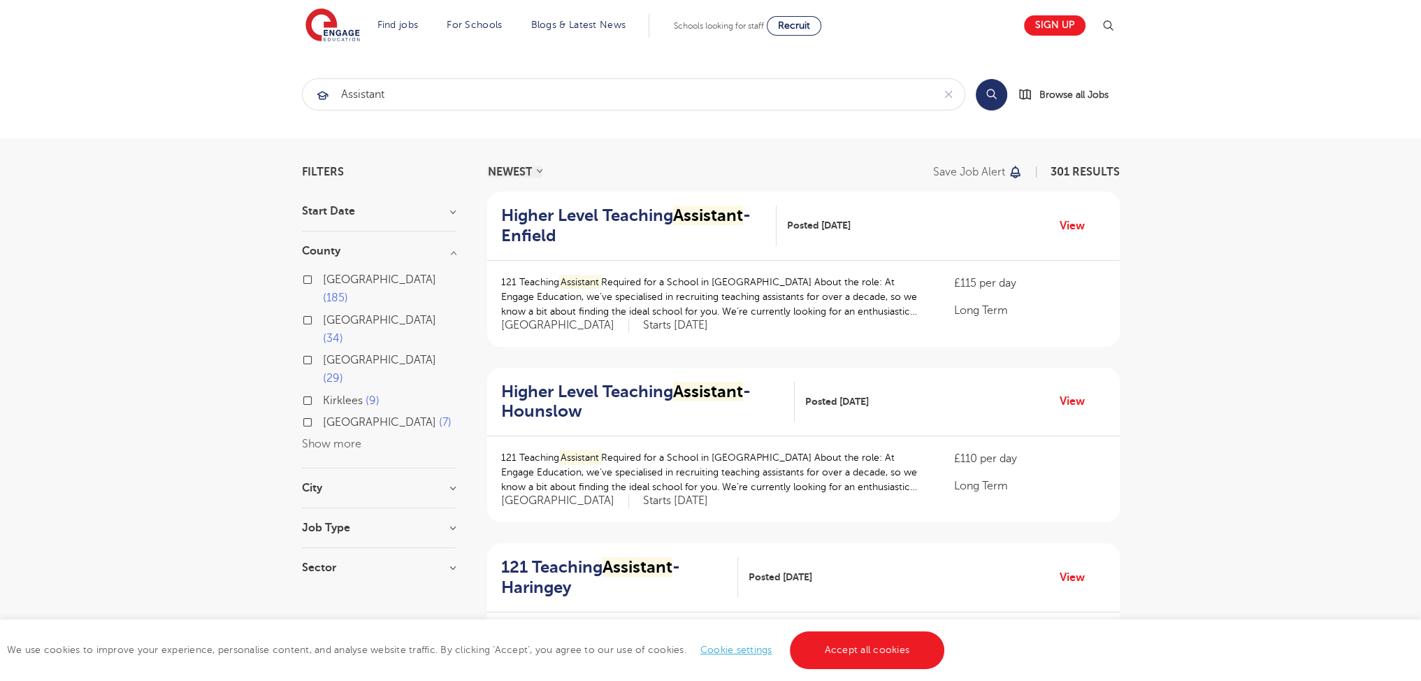
click at [323, 275] on input "London 185" at bounding box center [327, 277] width 9 height 9
checkbox input "true"
click at [347, 264] on div "London 185 Hertfordshire 34 Leeds 29 Kirklees 9 West Sussex 7 Show more" at bounding box center [379, 355] width 154 height 197
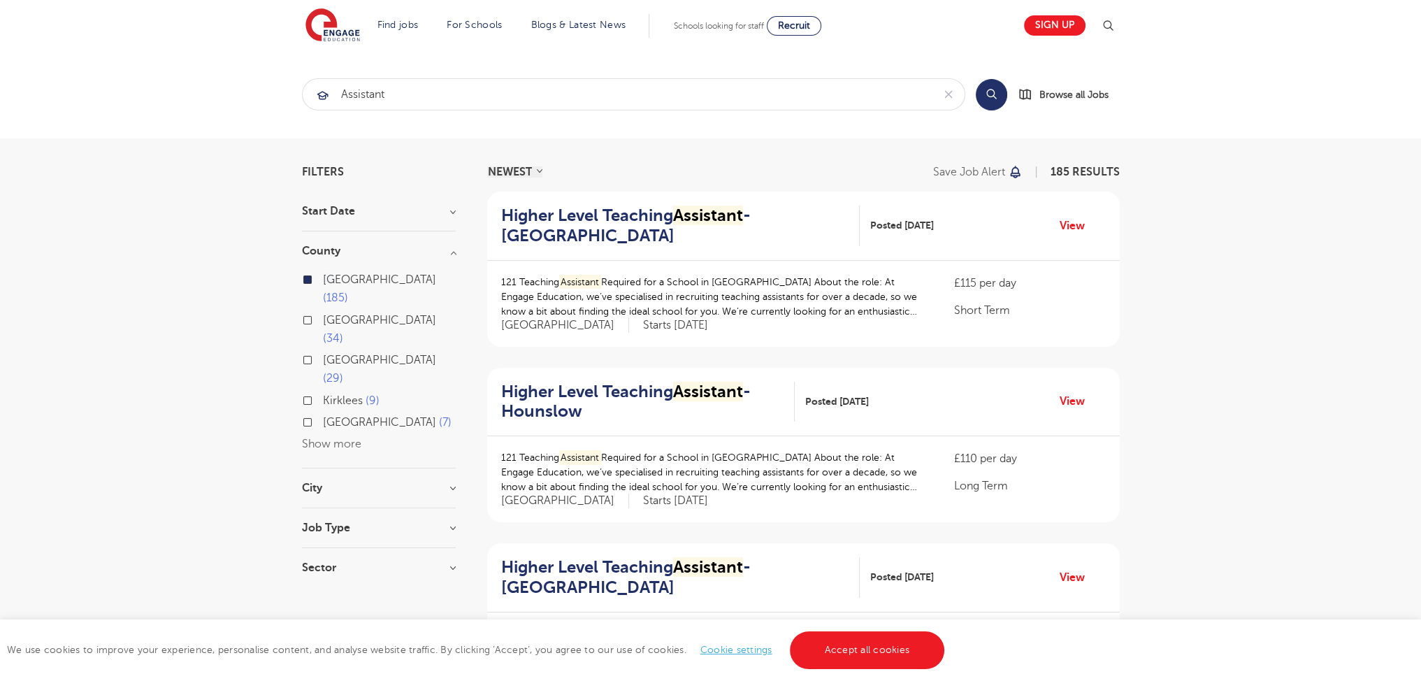
click at [351, 279] on span "[GEOGRAPHIC_DATA]" at bounding box center [379, 279] width 113 height 13
click at [332, 279] on input "London 185" at bounding box center [327, 277] width 9 height 9
drag, startPoint x: 830, startPoint y: 642, endPoint x: 823, endPoint y: 647, distance: 8.2
click at [828, 644] on link "Accept all cookies" at bounding box center [867, 650] width 155 height 38
